Goal: Information Seeking & Learning: Check status

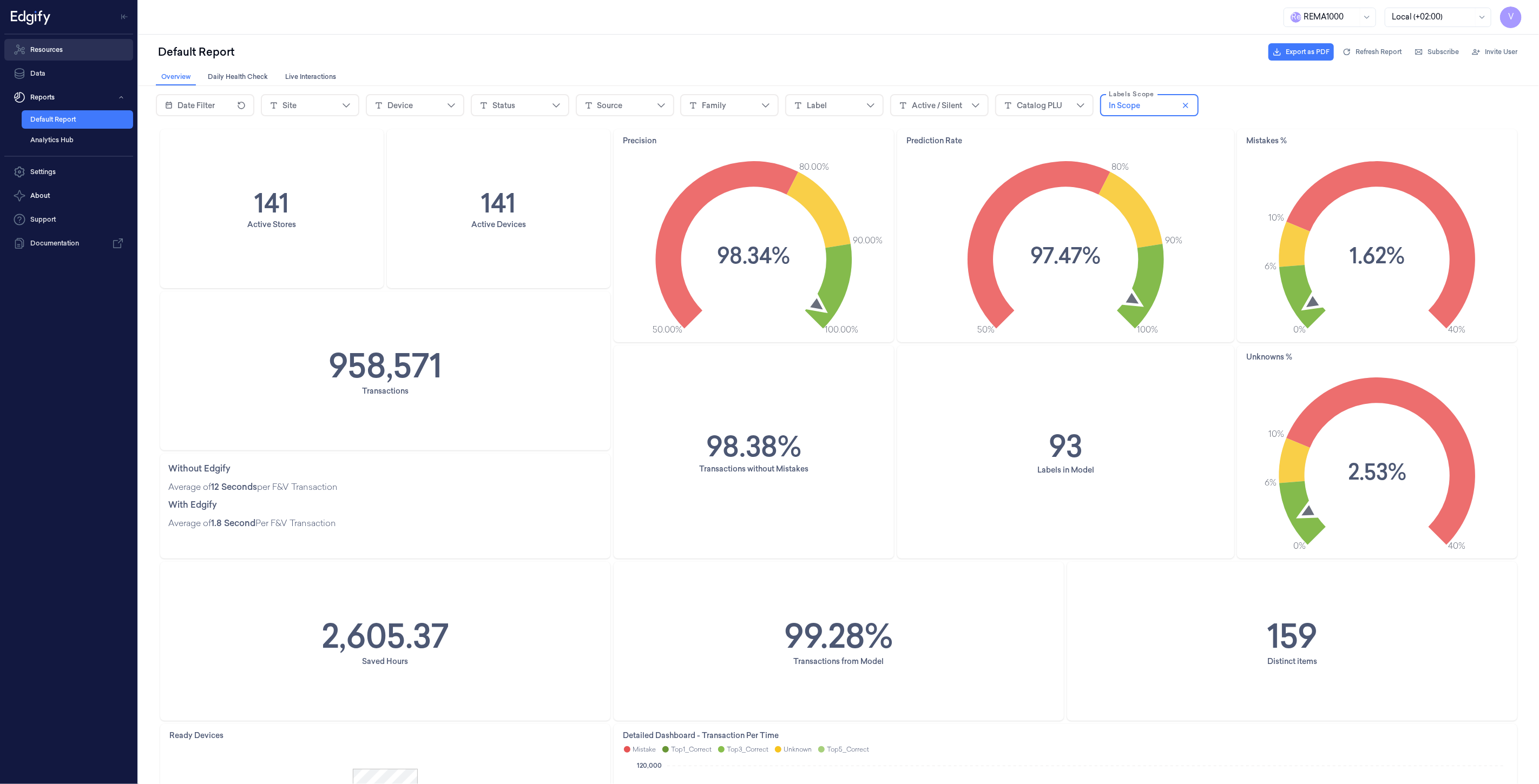
click at [53, 51] on link "Resources" at bounding box center [68, 49] width 129 height 21
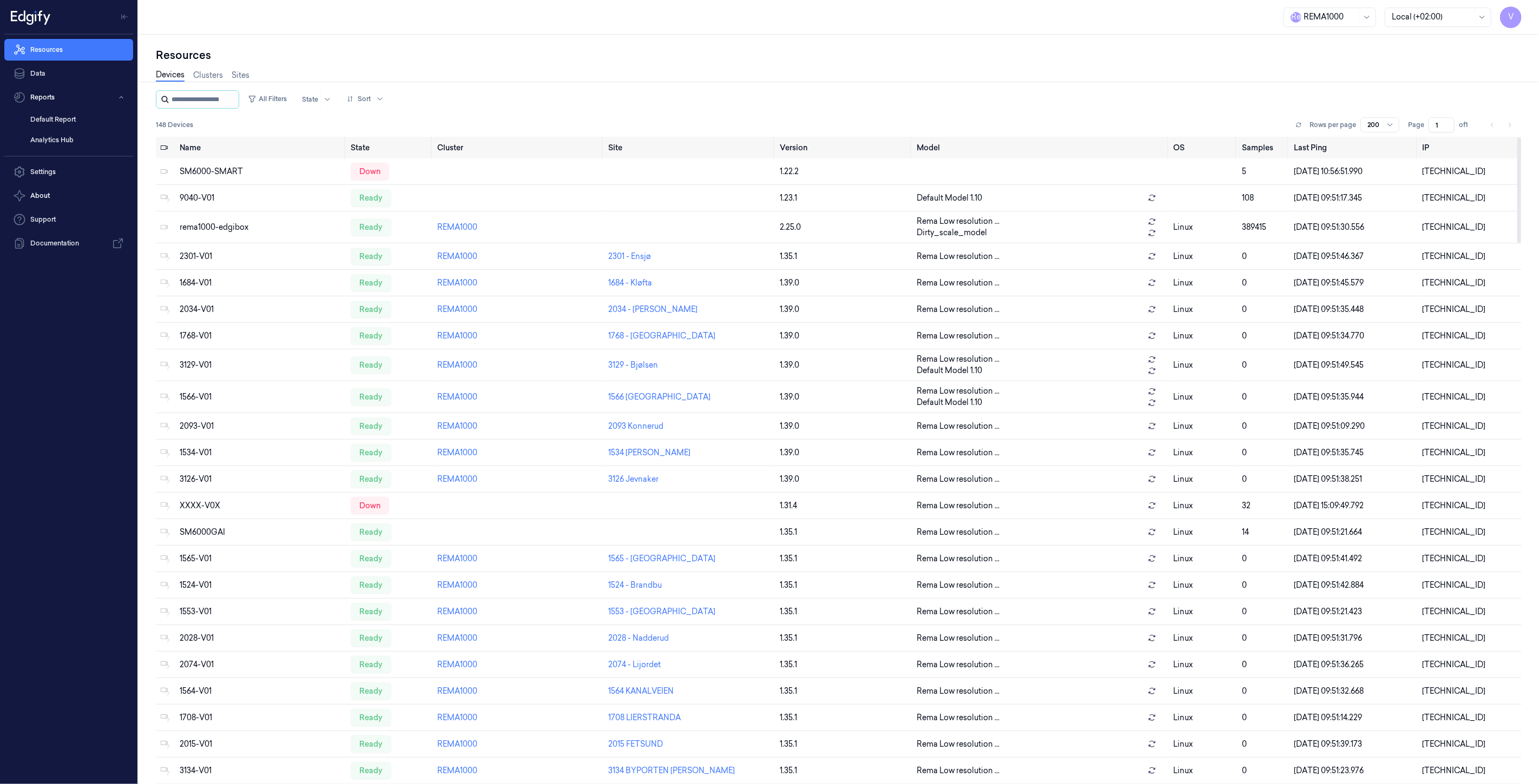
click at [222, 99] on input "string" at bounding box center [204, 100] width 65 height 17
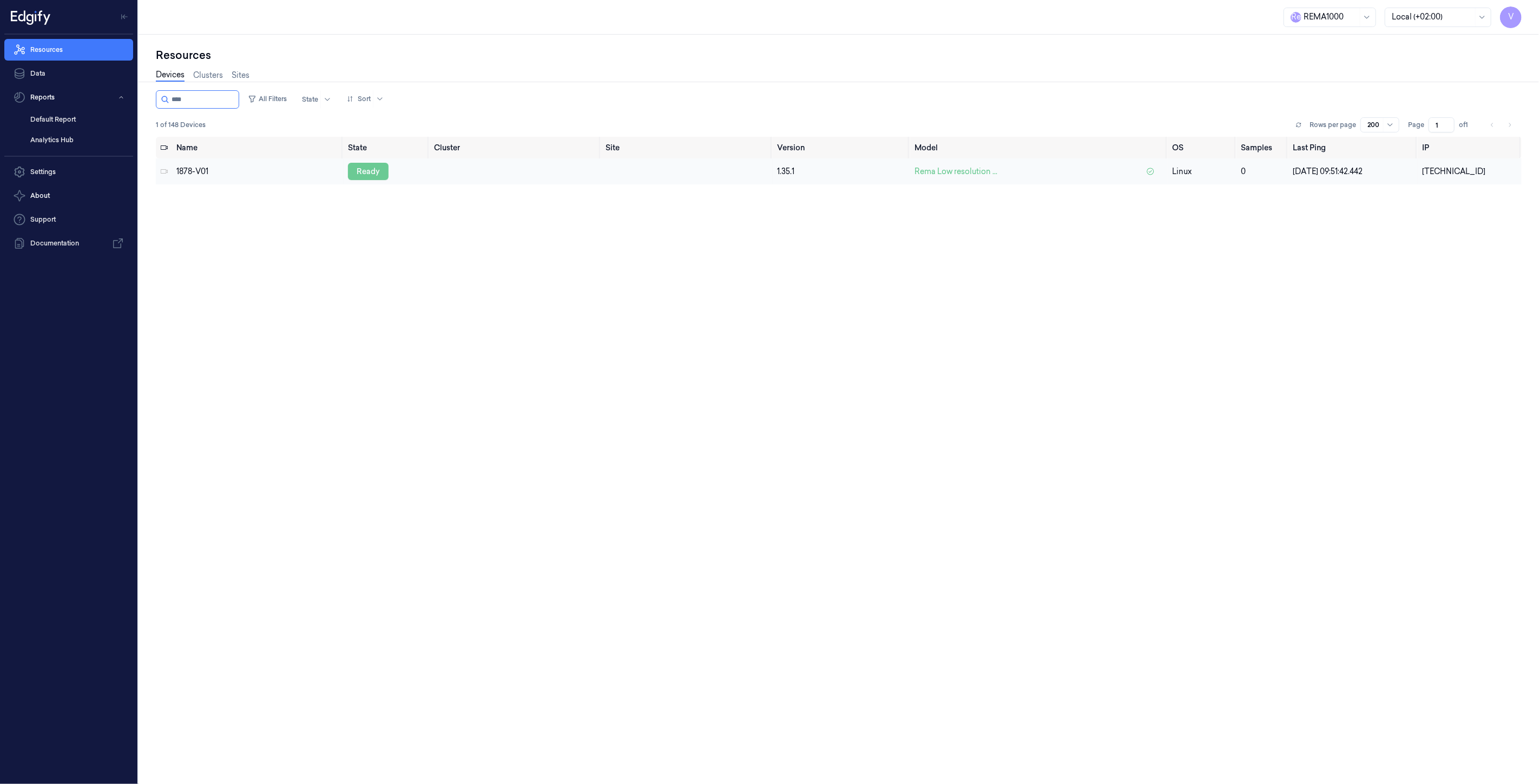
type input "****"
click at [371, 172] on div "ready" at bounding box center [368, 172] width 40 height 17
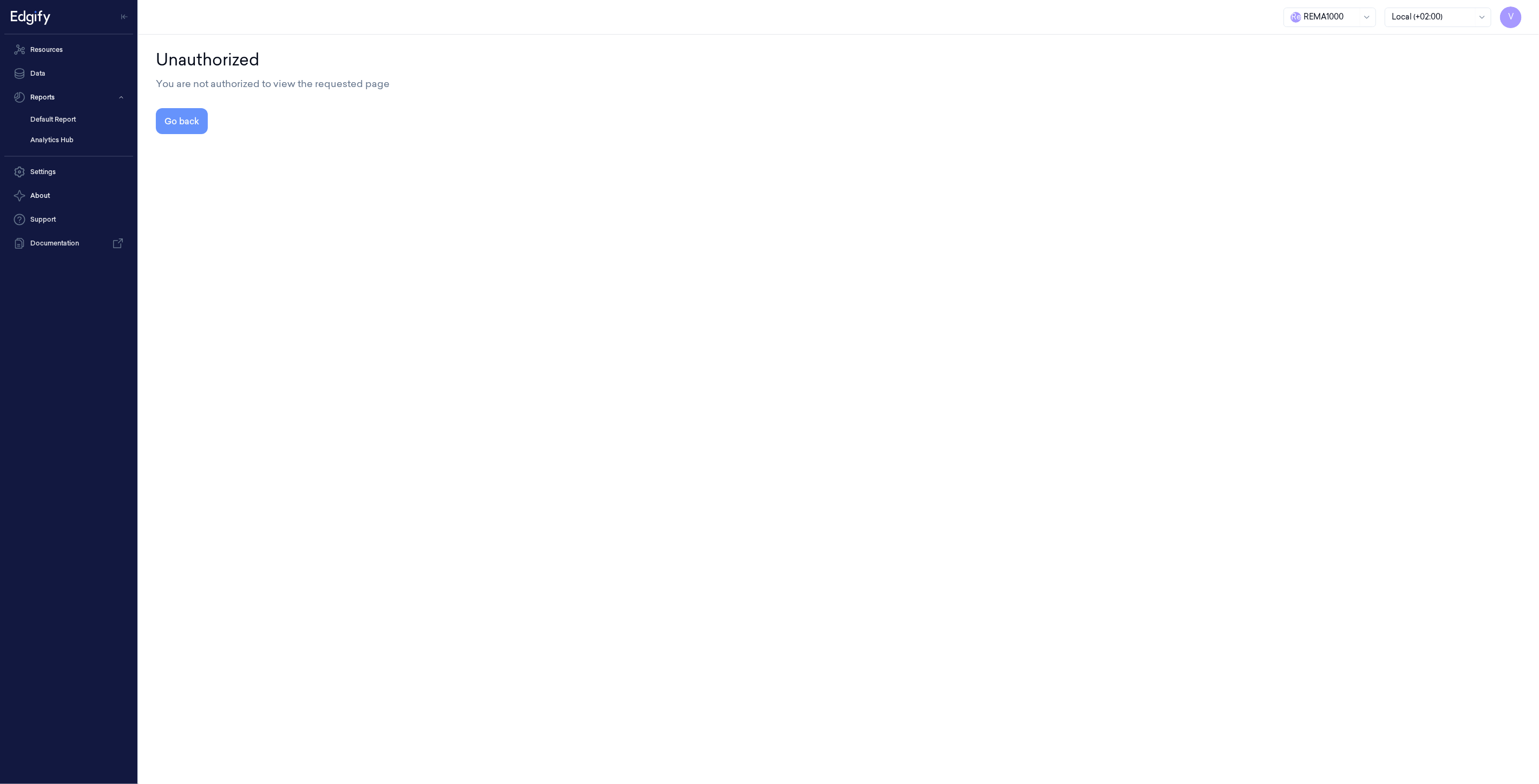
click at [187, 122] on button "Go back" at bounding box center [181, 121] width 52 height 26
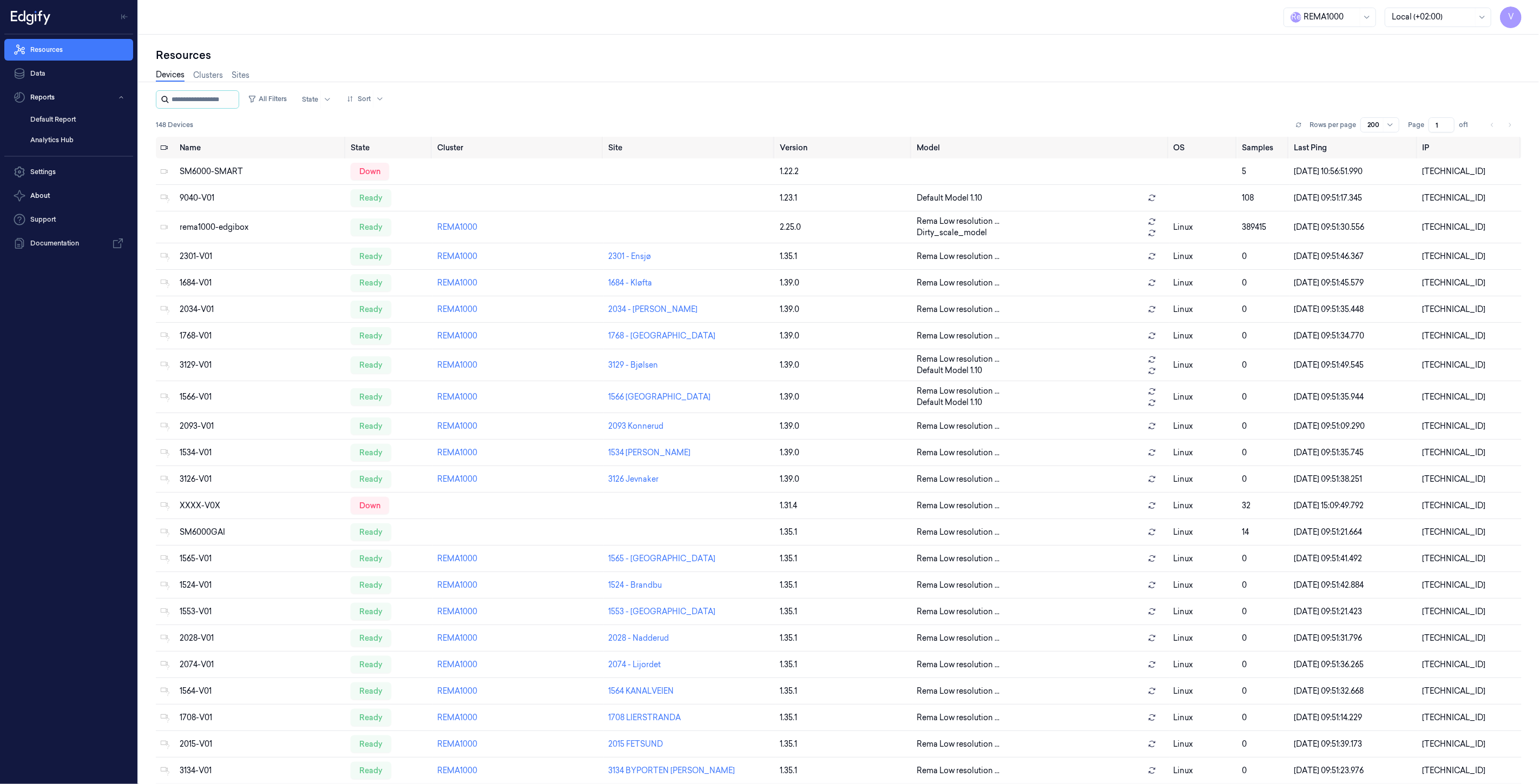
click at [218, 103] on input "string" at bounding box center [204, 100] width 65 height 17
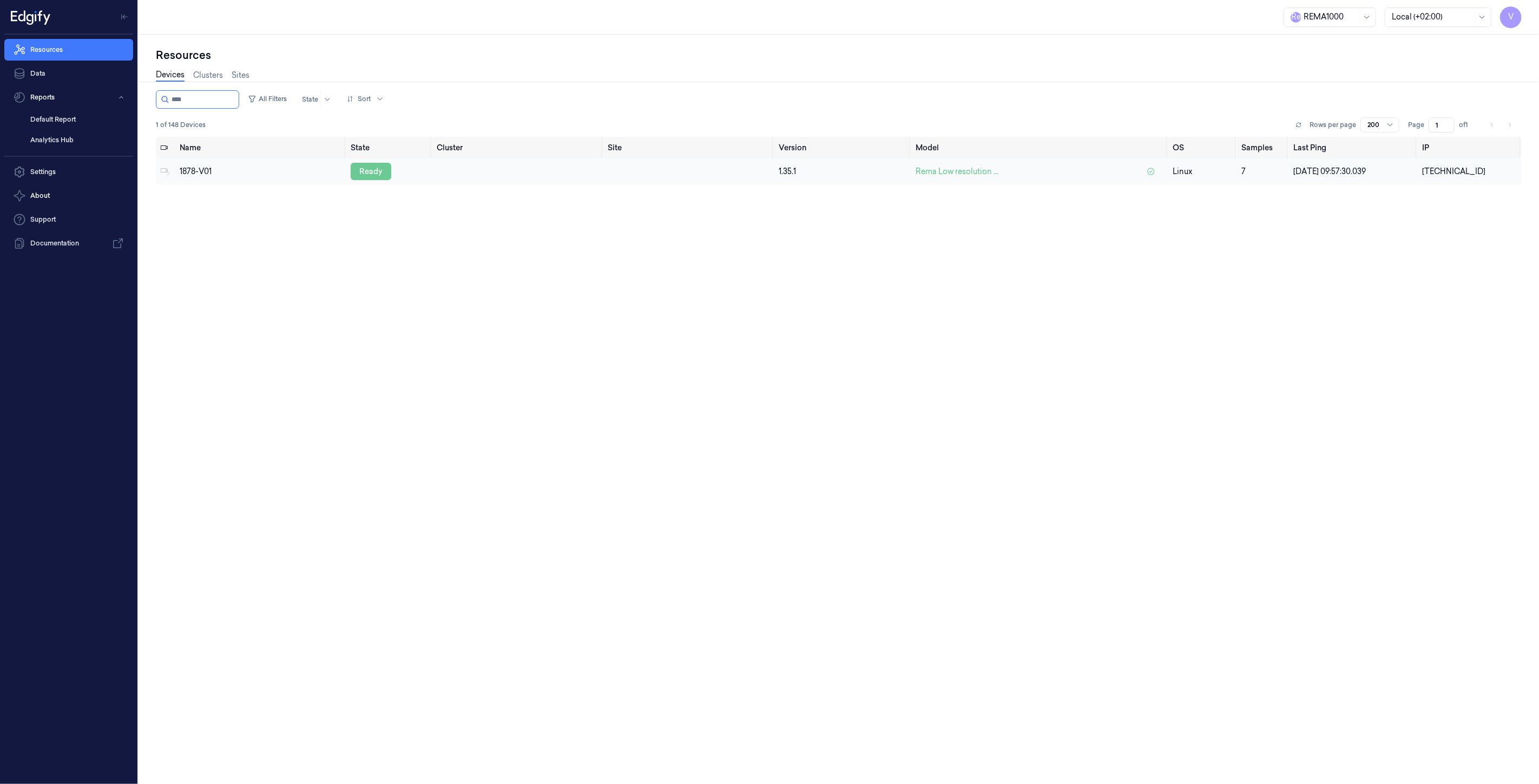
type input "****"
click at [373, 174] on div "ready" at bounding box center [371, 172] width 40 height 17
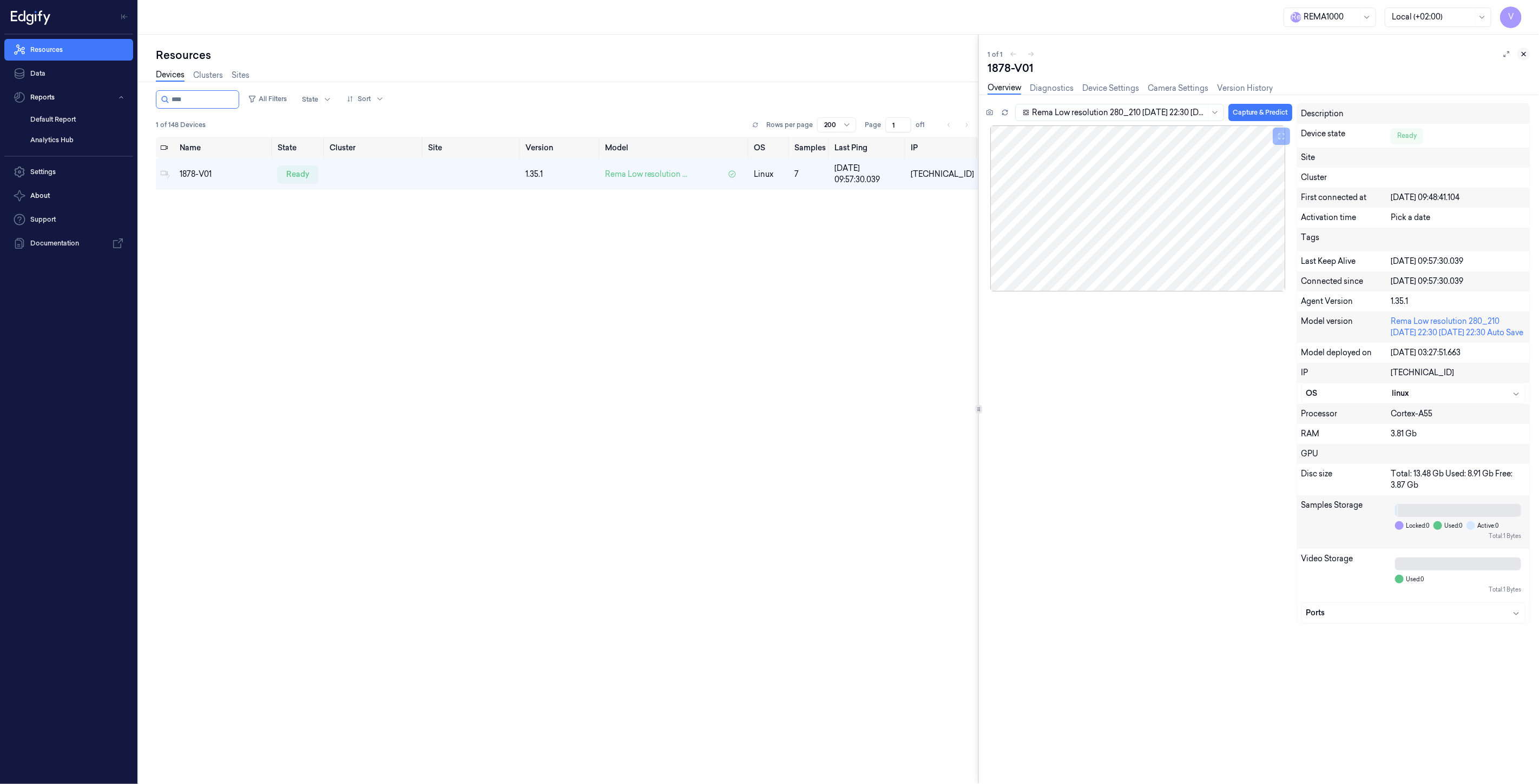
click at [1521, 53] on icon at bounding box center [1524, 54] width 7 height 7
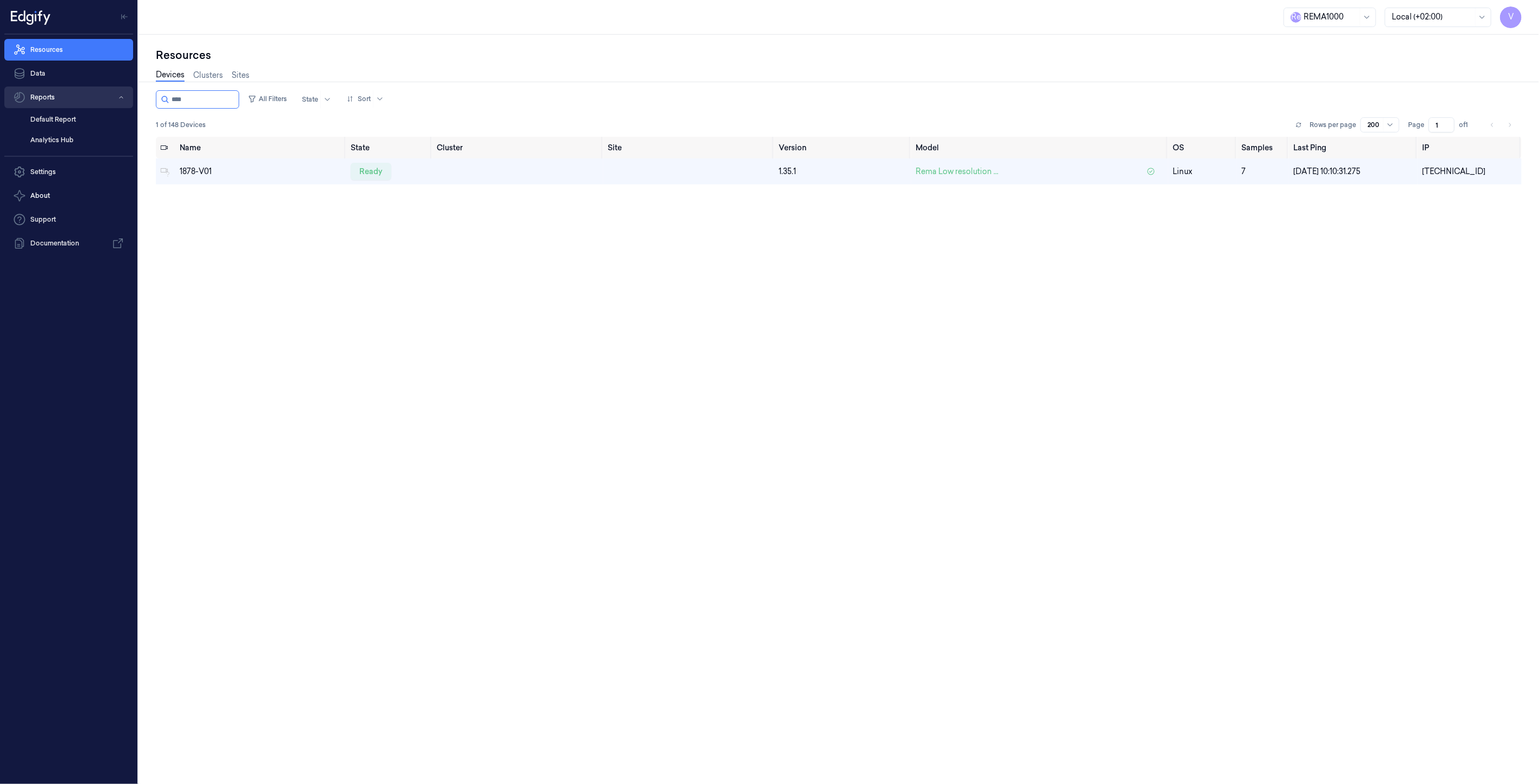
click at [54, 97] on button "Reports" at bounding box center [68, 97] width 129 height 21
click at [49, 104] on button "Reports" at bounding box center [68, 97] width 129 height 21
click at [51, 123] on link "Default Report" at bounding box center [77, 120] width 111 height 18
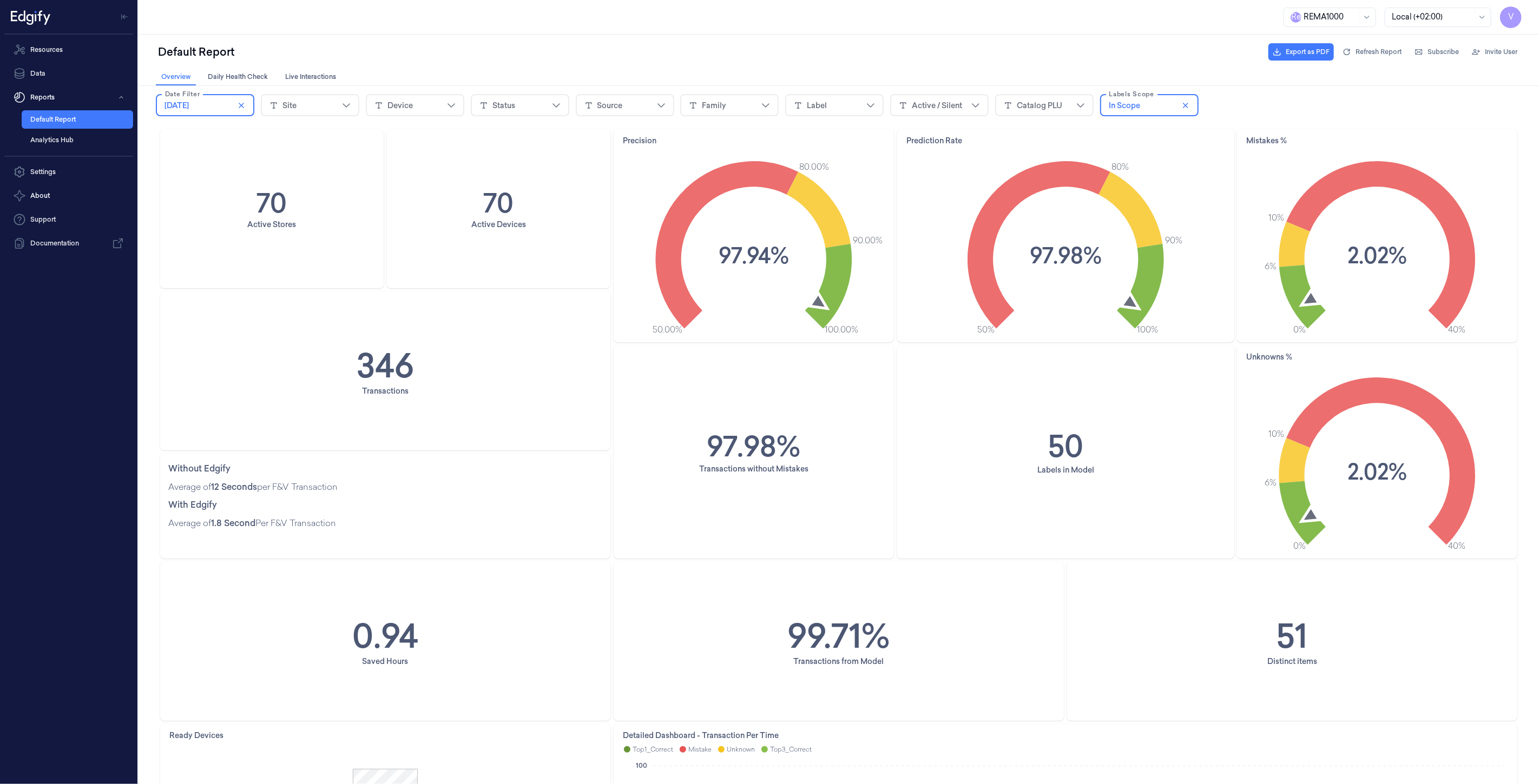
click at [46, 429] on div "Resources Data Reports Default Report Analytics Hub Settings About Support Docu…" at bounding box center [68, 410] width 137 height 750
click at [243, 105] on icon "close icon" at bounding box center [241, 105] width 9 height 9
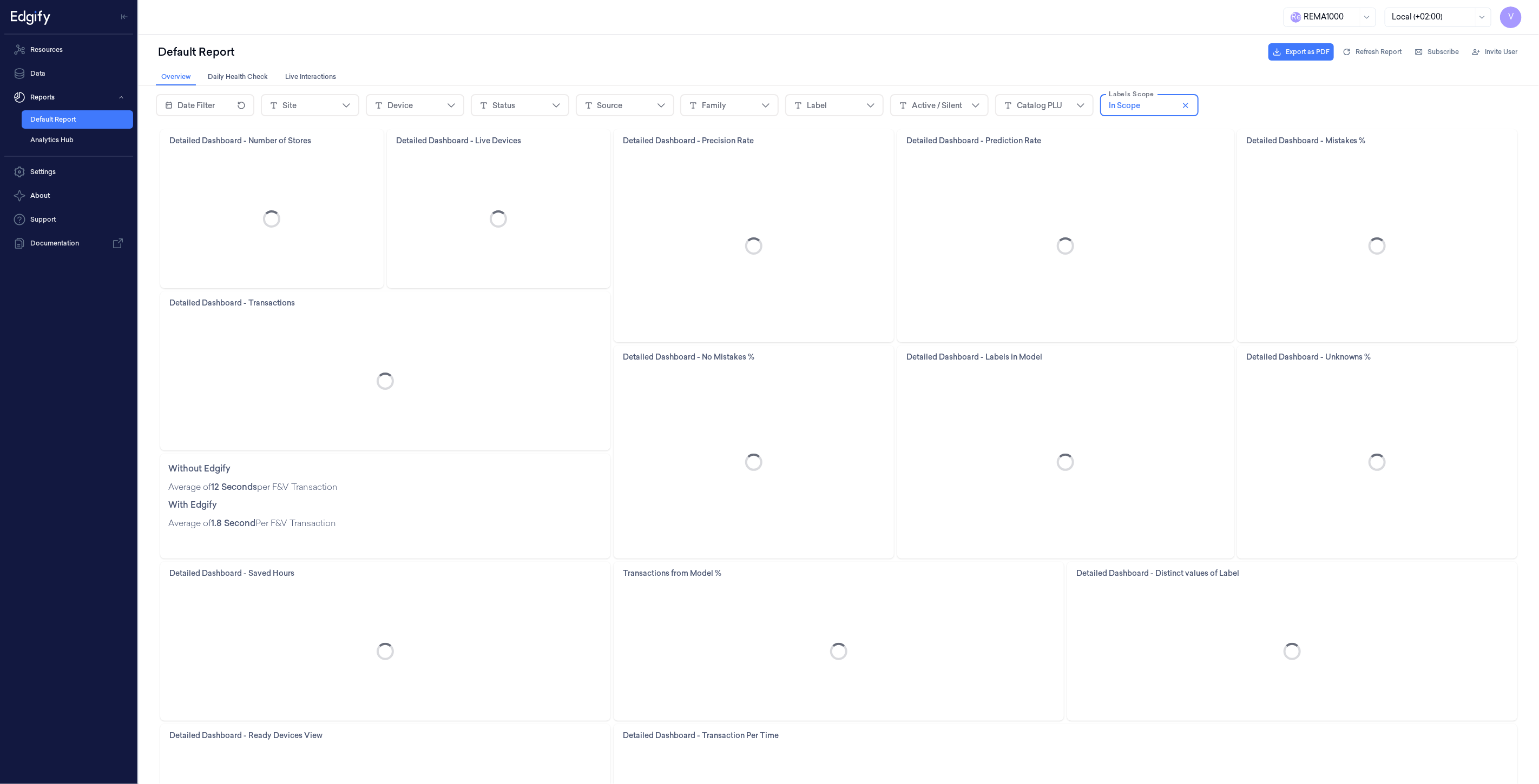
click at [400, 101] on div "Device" at bounding box center [400, 105] width 26 height 11
type input "****"
click at [506, 214] on span "Add filter" at bounding box center [504, 212] width 34 height 9
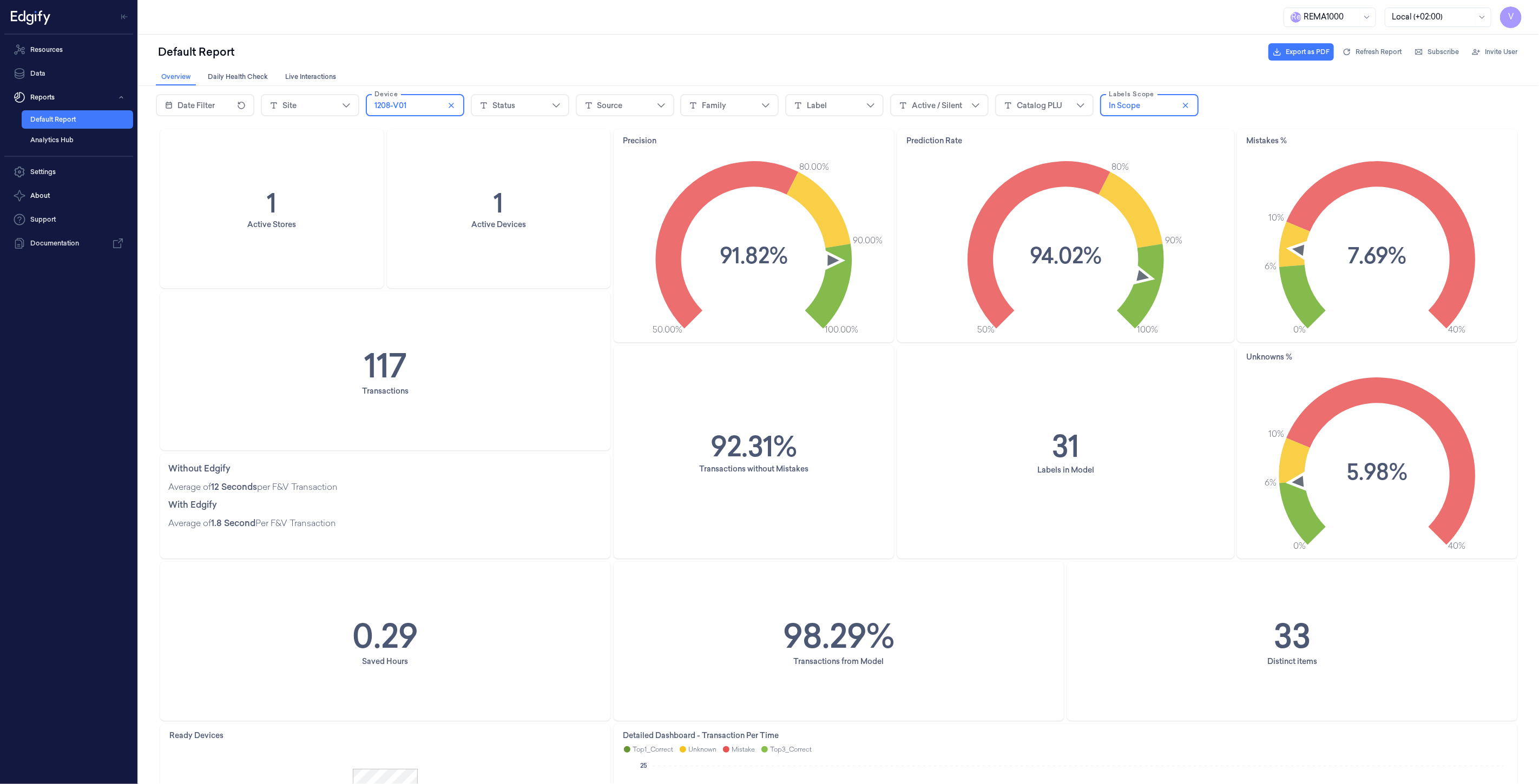
click at [85, 386] on div "Resources Data Reports Default Report Analytics Hub Settings About Support Docu…" at bounding box center [68, 410] width 137 height 750
click at [40, 406] on div "Resources Data Reports Default Report Analytics Hub Settings About Support Docu…" at bounding box center [68, 410] width 137 height 750
click at [449, 105] on icon "close icon" at bounding box center [450, 104] width 5 height 5
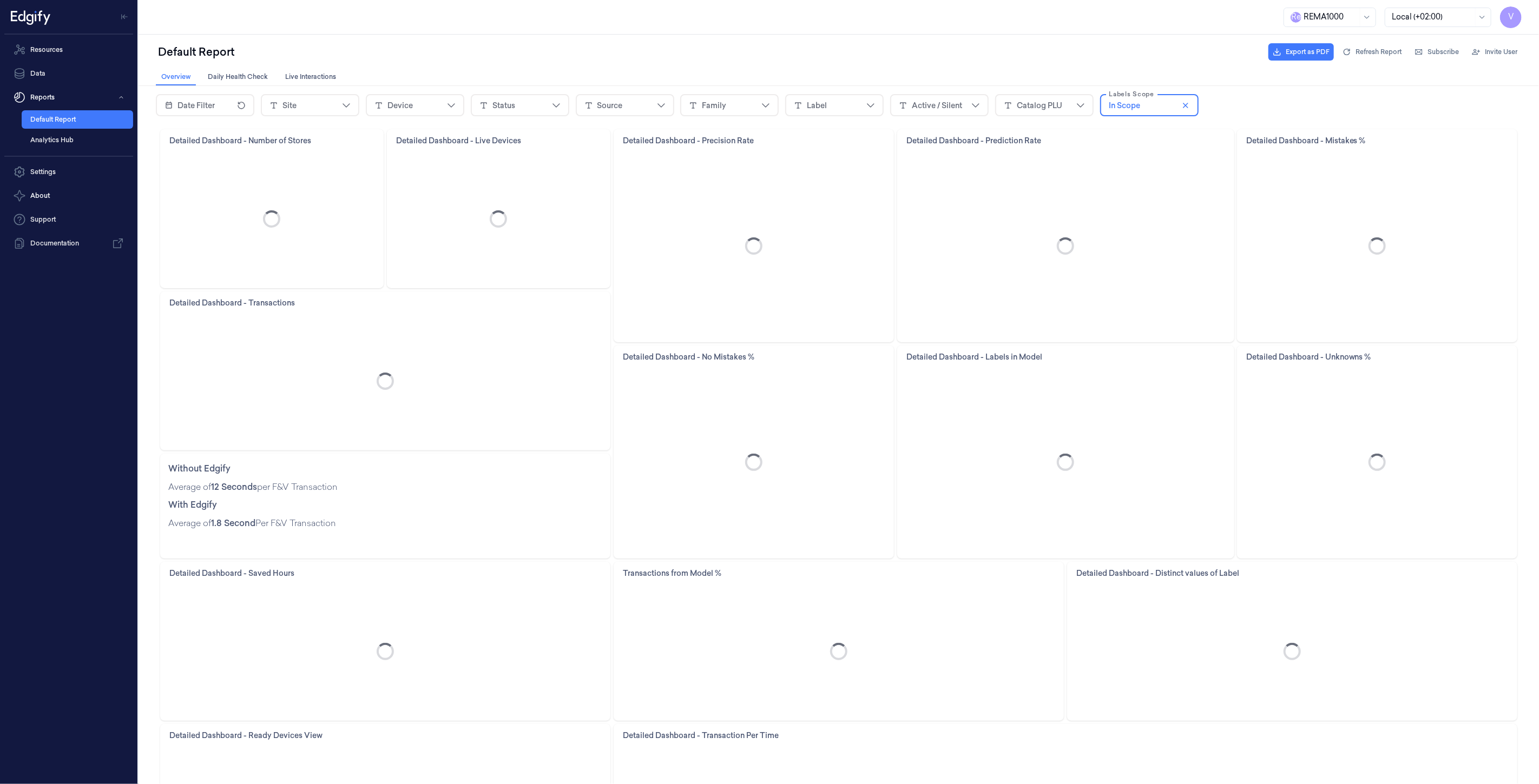
click at [404, 107] on div "Device" at bounding box center [400, 105] width 26 height 11
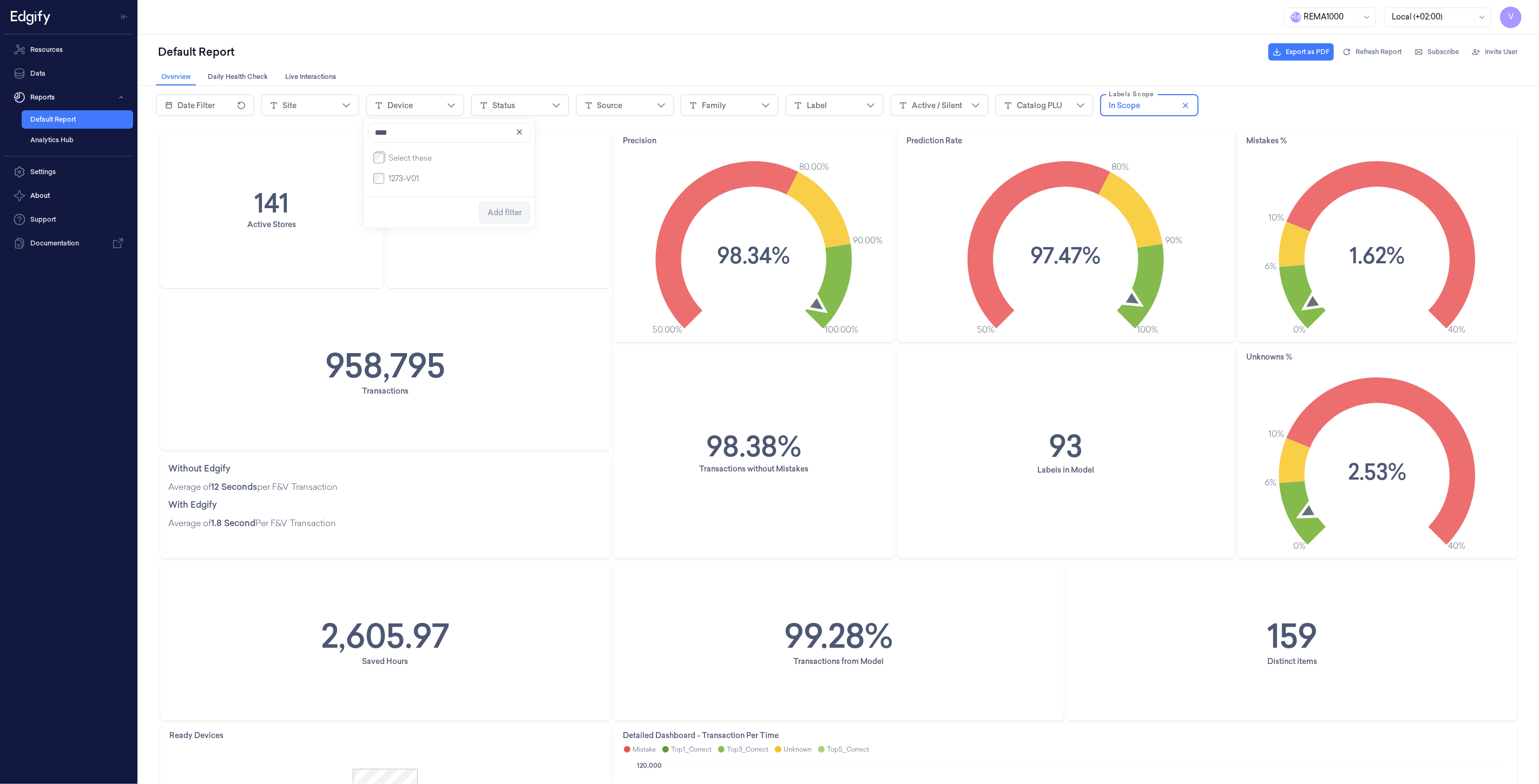
type input "****"
click at [505, 212] on span "Add filter" at bounding box center [504, 212] width 34 height 9
